Goal: Check status

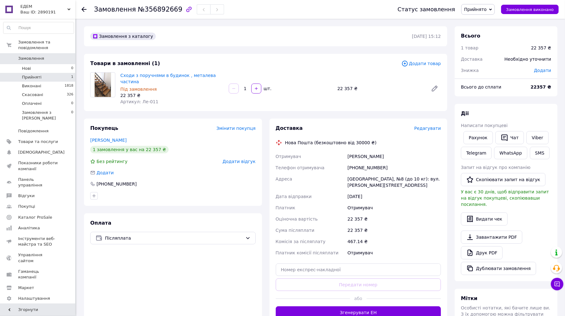
click at [34, 75] on span "Прийняті" at bounding box center [31, 78] width 19 height 6
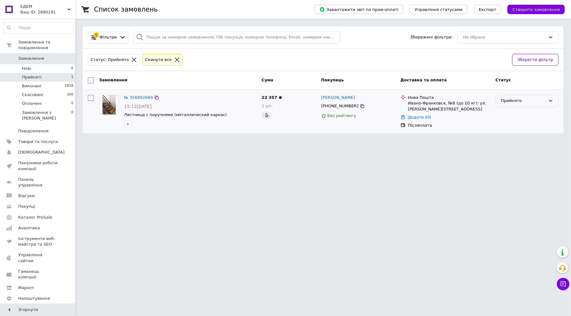
click at [551, 101] on icon at bounding box center [550, 100] width 5 height 5
click at [516, 113] on li "Виконано" at bounding box center [527, 114] width 62 height 12
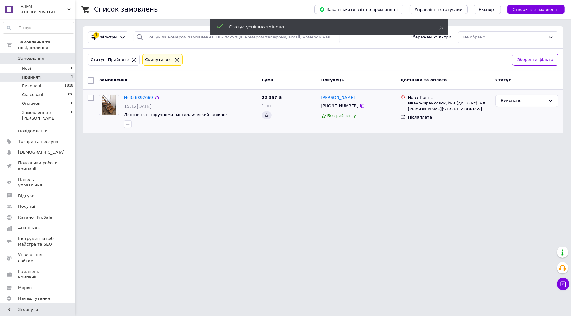
click at [356, 141] on html "ЕДЕМ Ваш ID: 2890191 Сайт ЕДЕМ Кабінет покупця Перевірити стан системи Сторінка…" at bounding box center [285, 70] width 571 height 141
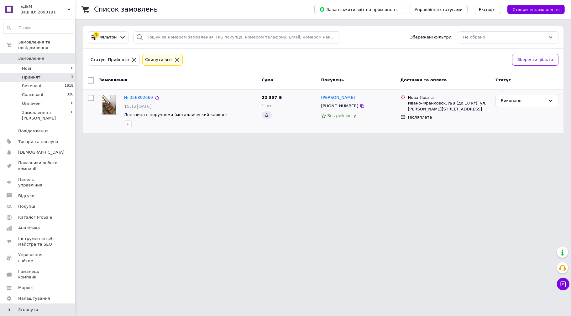
click at [468, 141] on html "ЕДЕМ Ваш ID: 2890191 Сайт ЕДЕМ Кабінет покупця Перевірити стан системи Сторінка…" at bounding box center [285, 70] width 571 height 141
